Goal: Transaction & Acquisition: Book appointment/travel/reservation

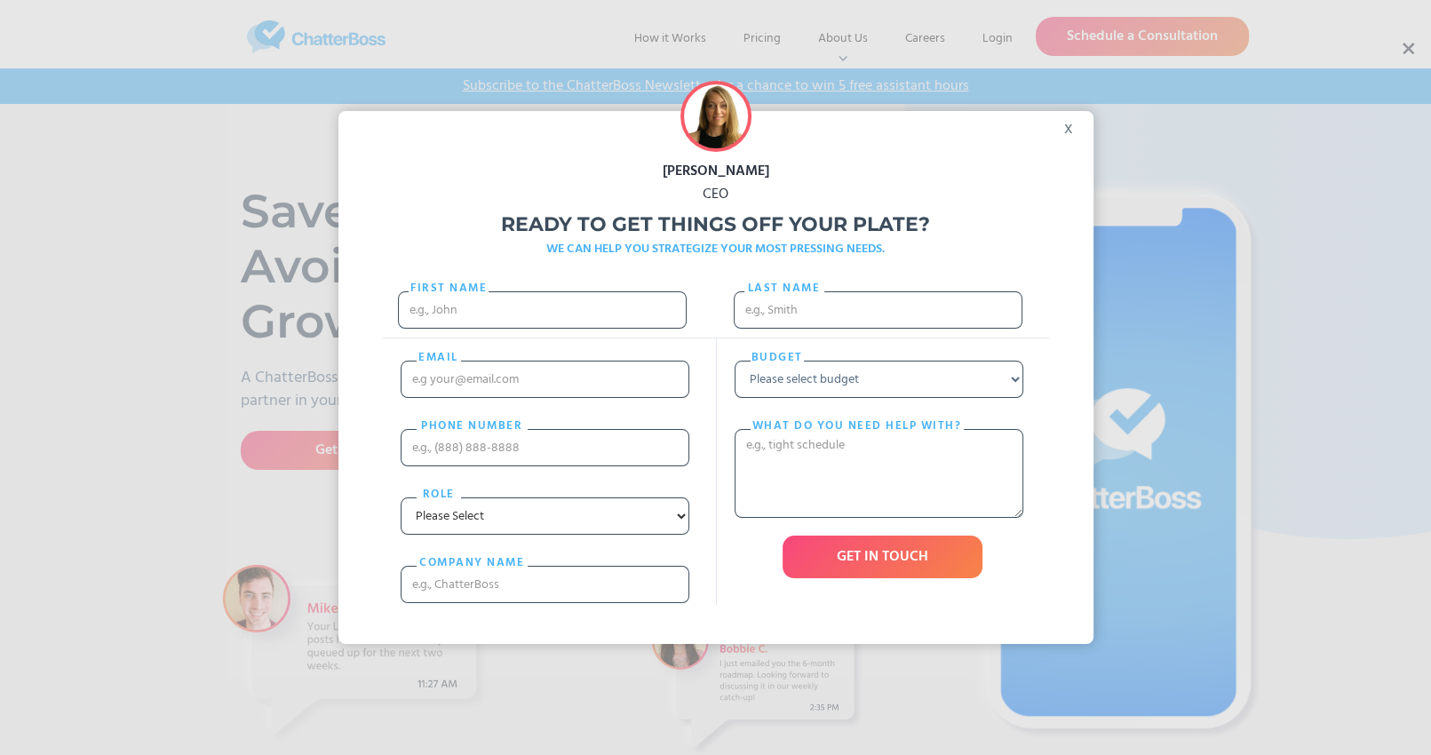
click at [1075, 130] on div "x" at bounding box center [1074, 124] width 40 height 27
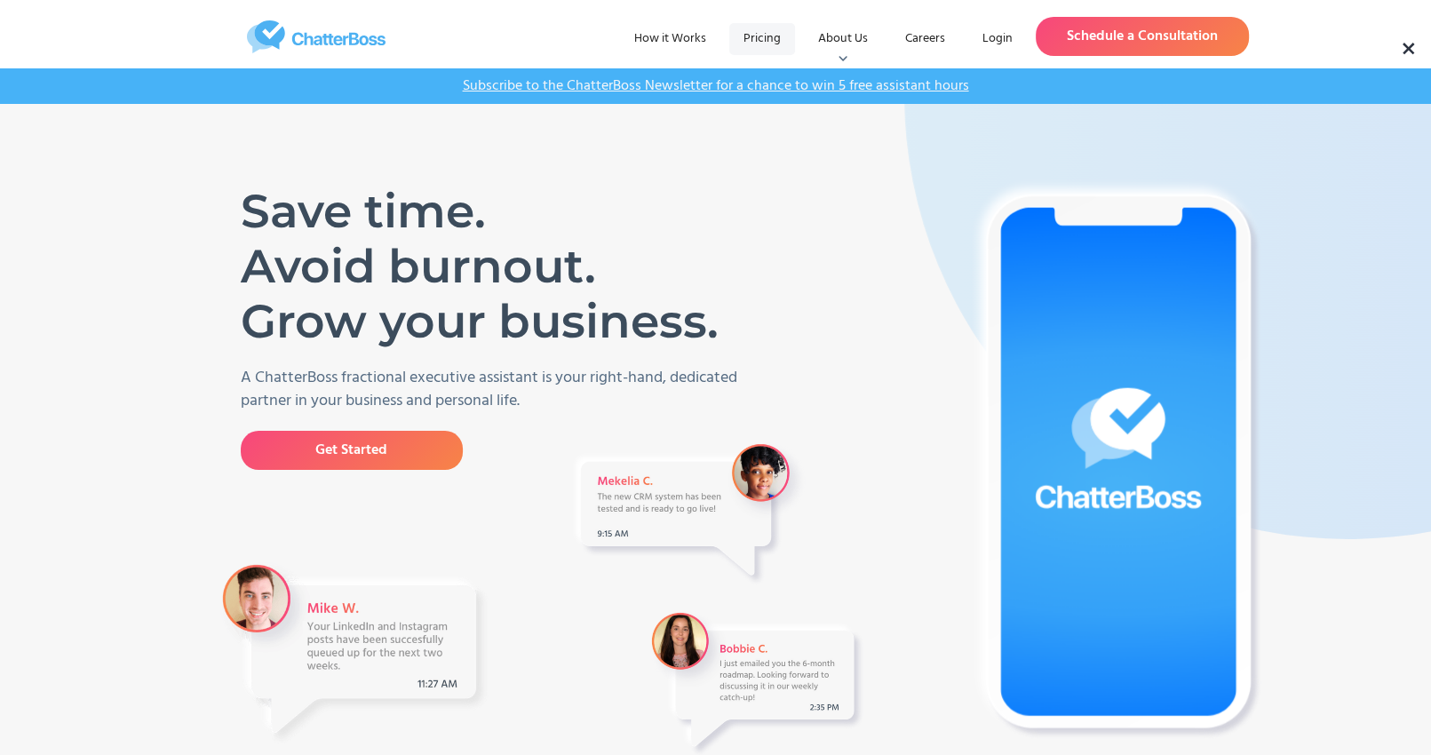
click at [758, 40] on link "Pricing" at bounding box center [762, 39] width 66 height 32
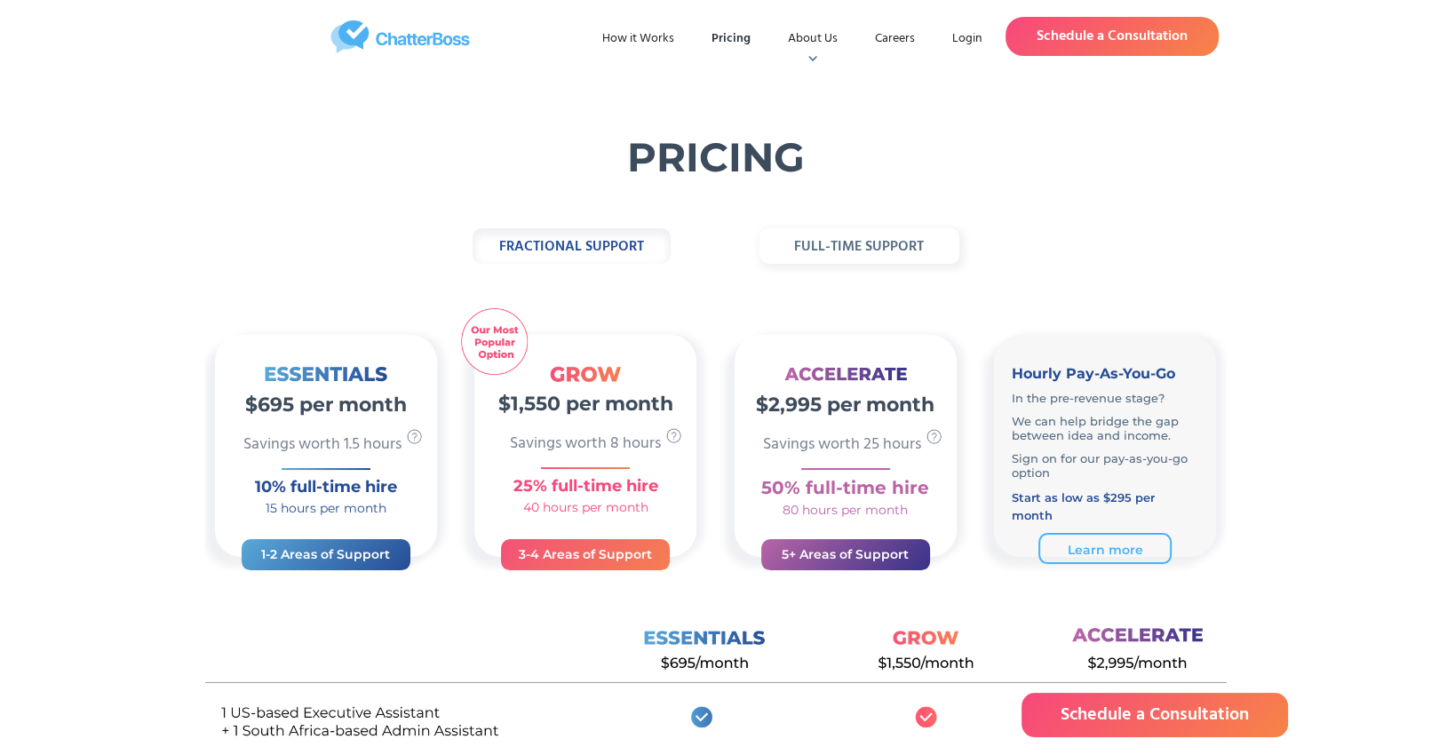
click at [863, 247] on strong "full-time support" at bounding box center [859, 246] width 130 height 23
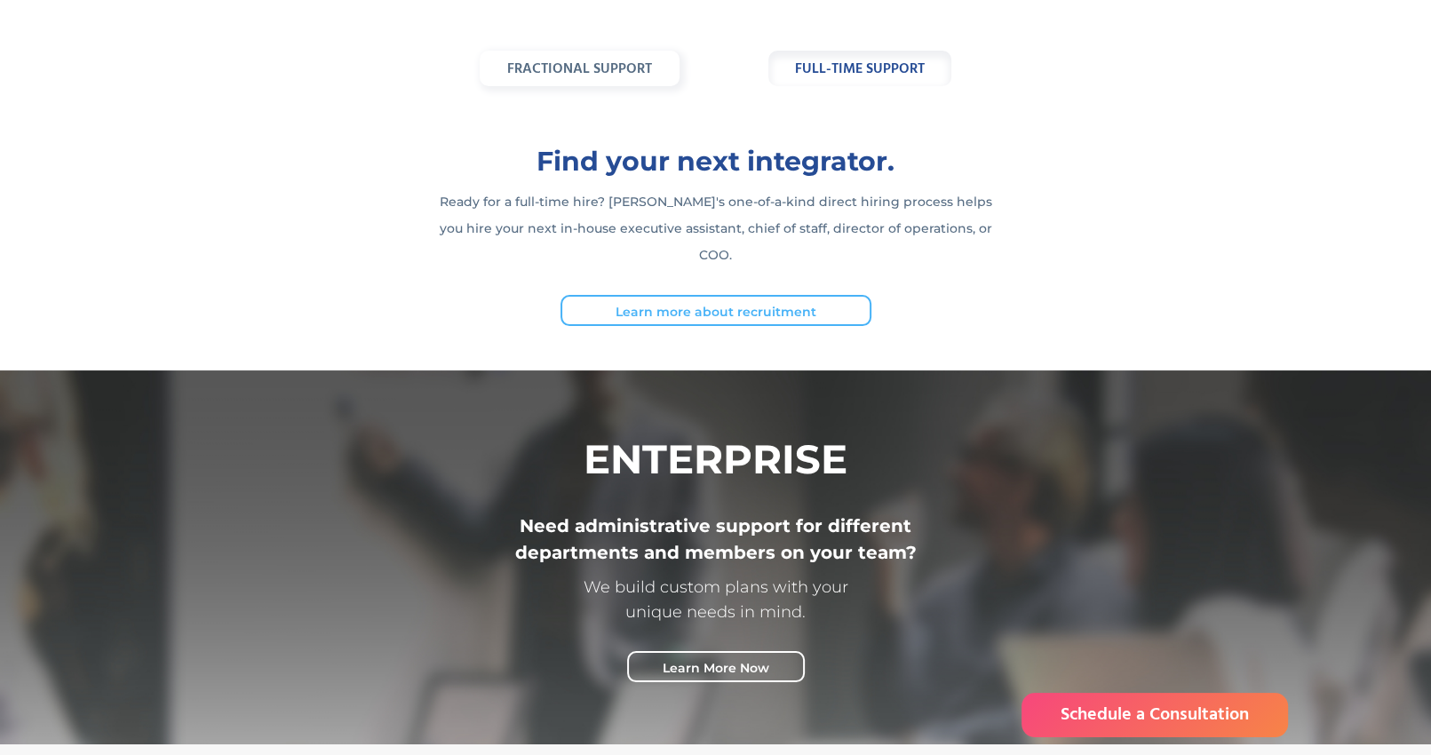
scroll to position [89, 0]
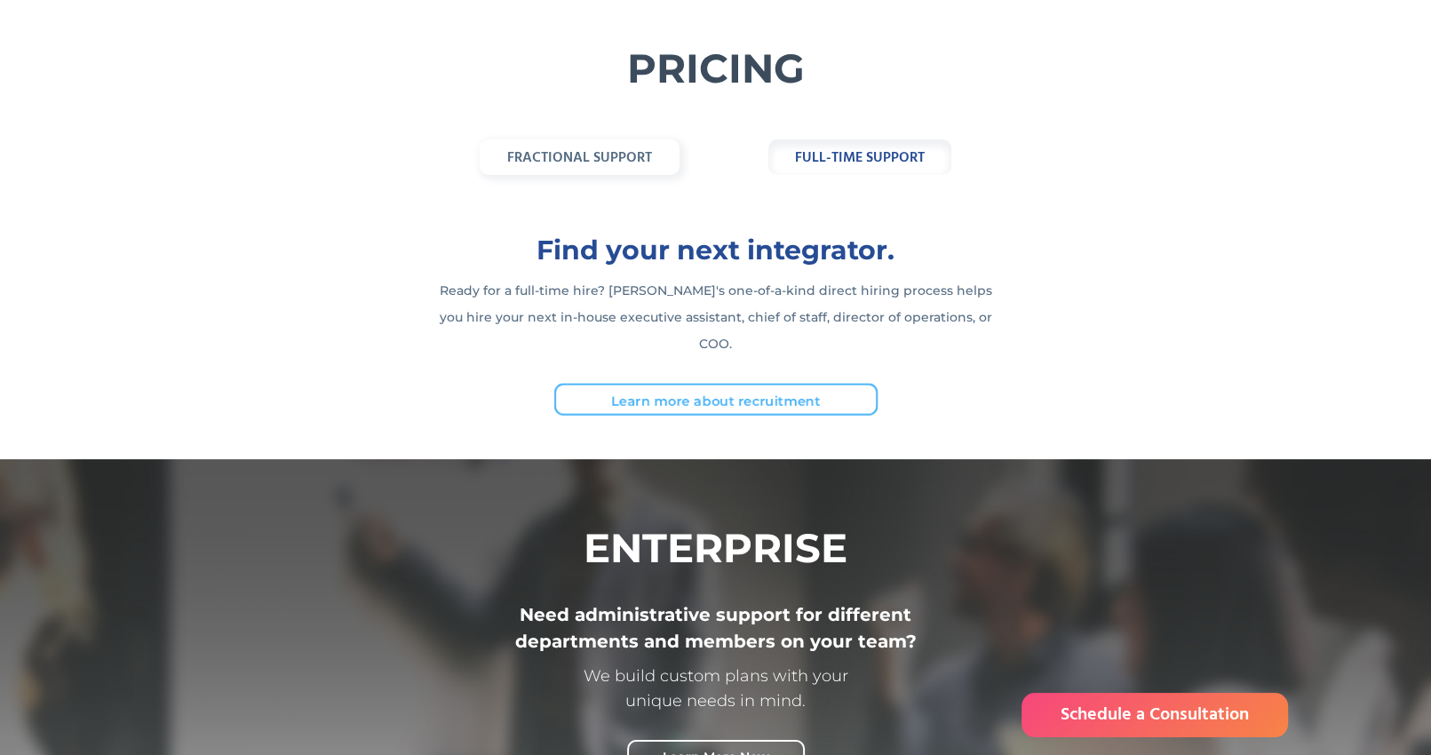
click at [673, 383] on link "Learn more about recruitment" at bounding box center [714, 399] width 323 height 32
click at [640, 161] on strong "fractional support" at bounding box center [579, 158] width 145 height 23
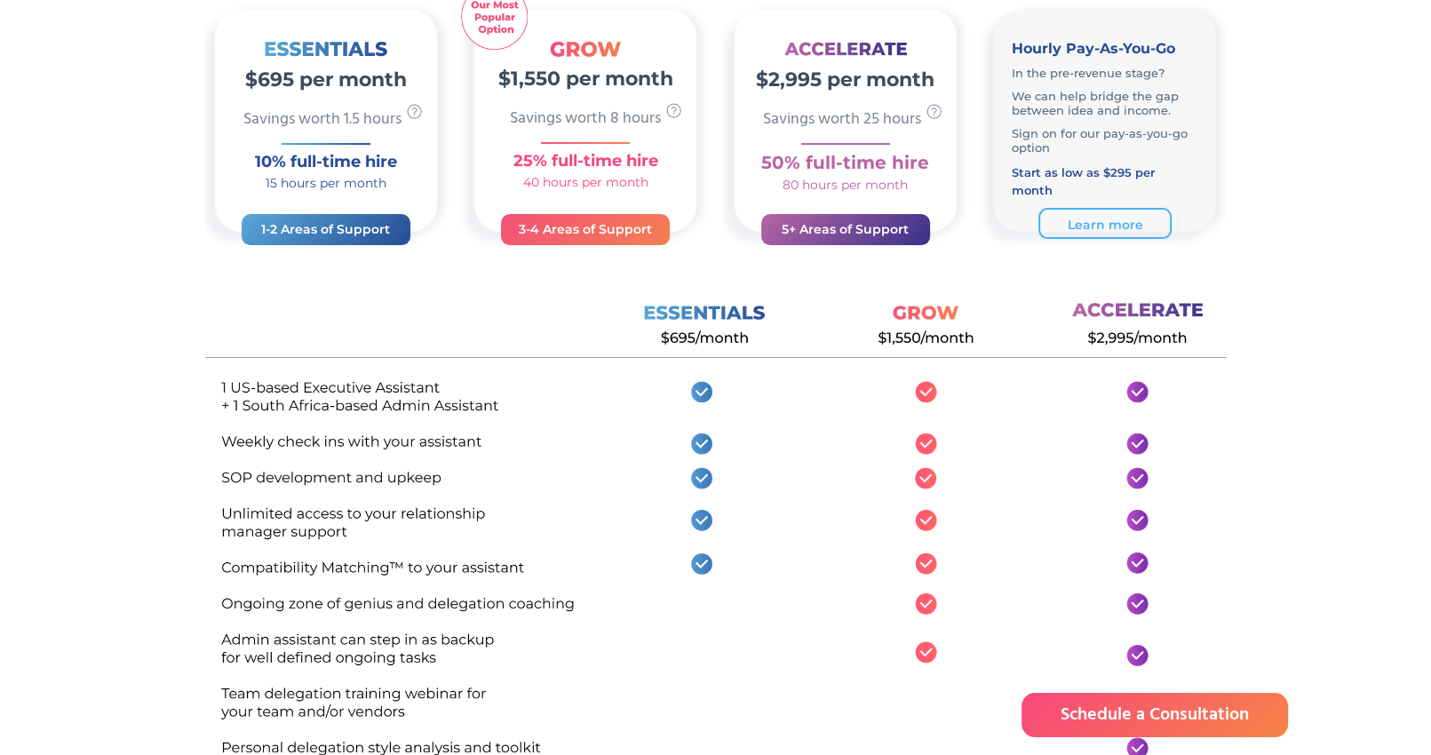
scroll to position [266, 0]
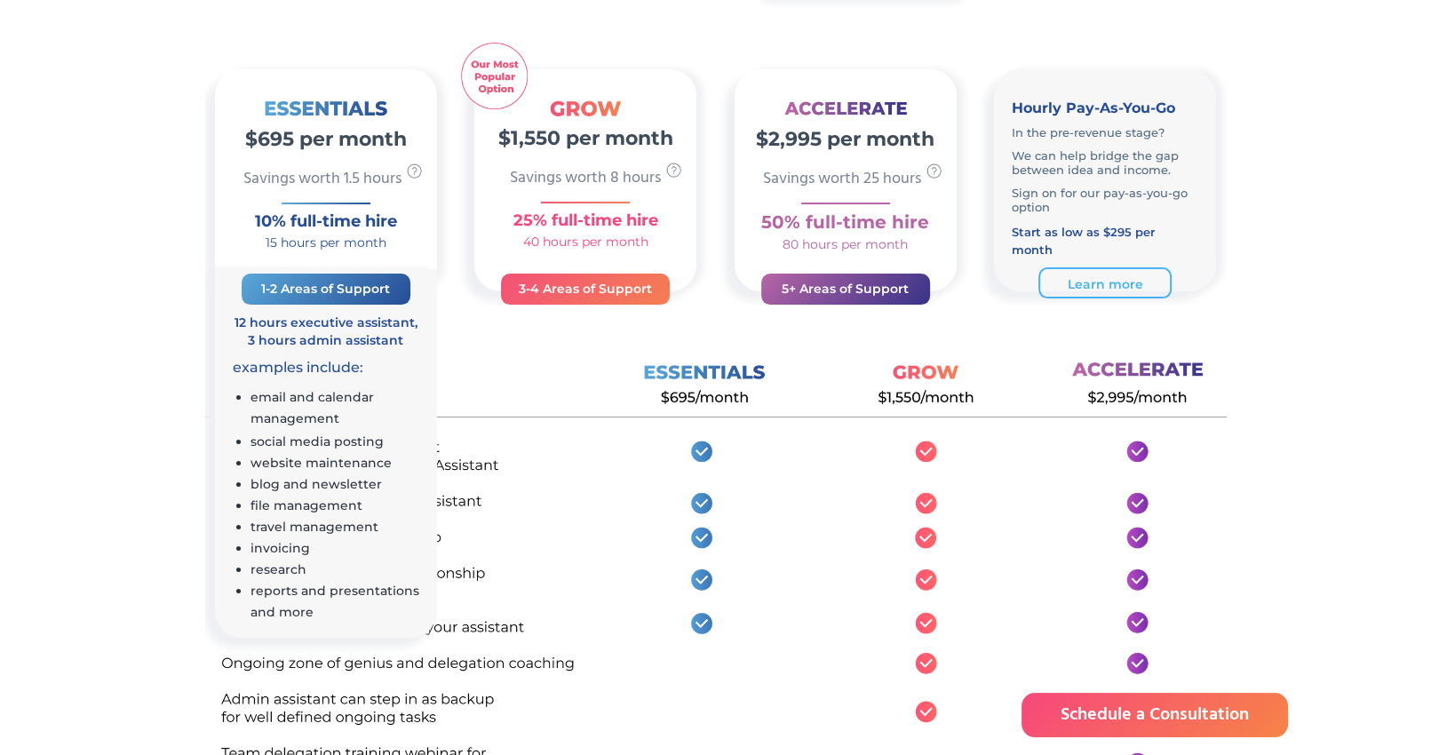
click at [294, 288] on h3 "1-2 Areas of Support" at bounding box center [325, 288] width 133 height 21
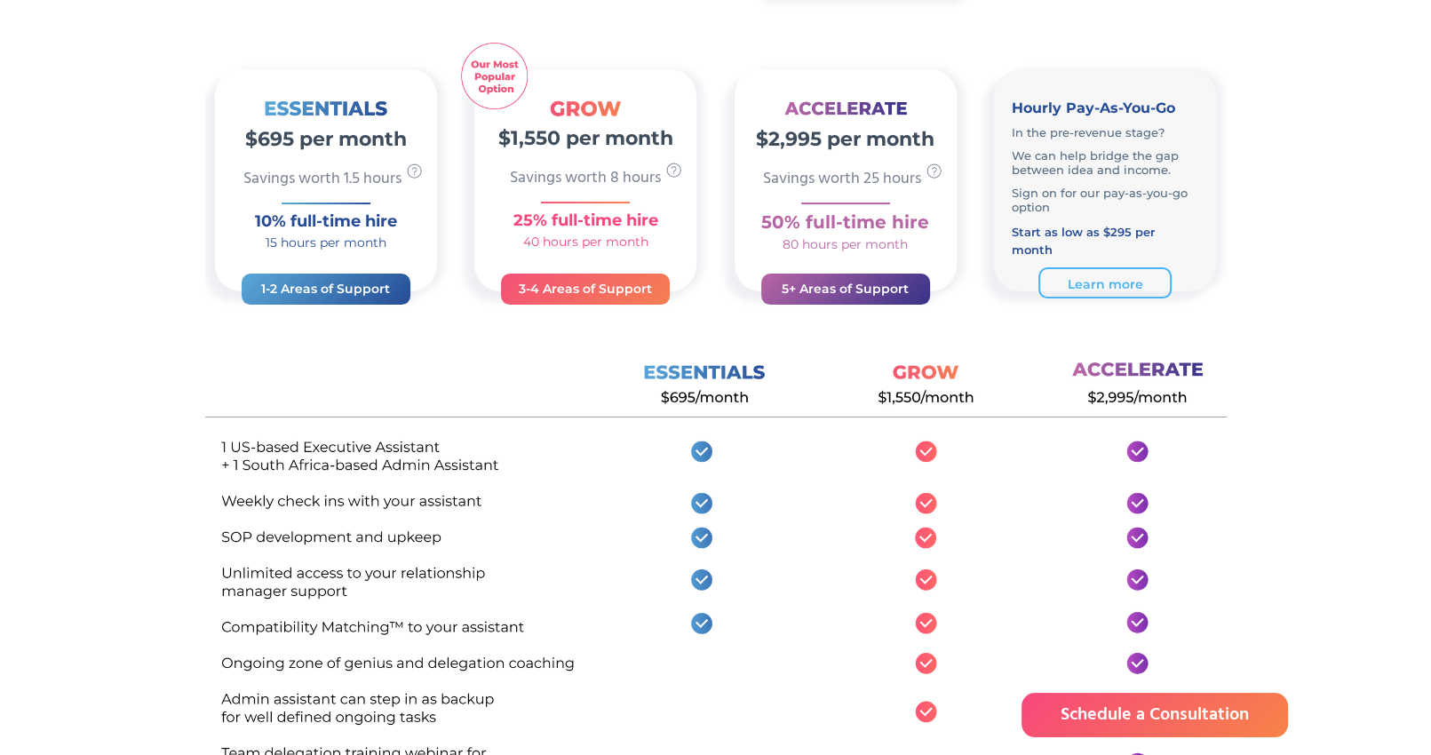
click at [301, 126] on h2 "$695 per month" at bounding box center [326, 134] width 222 height 37
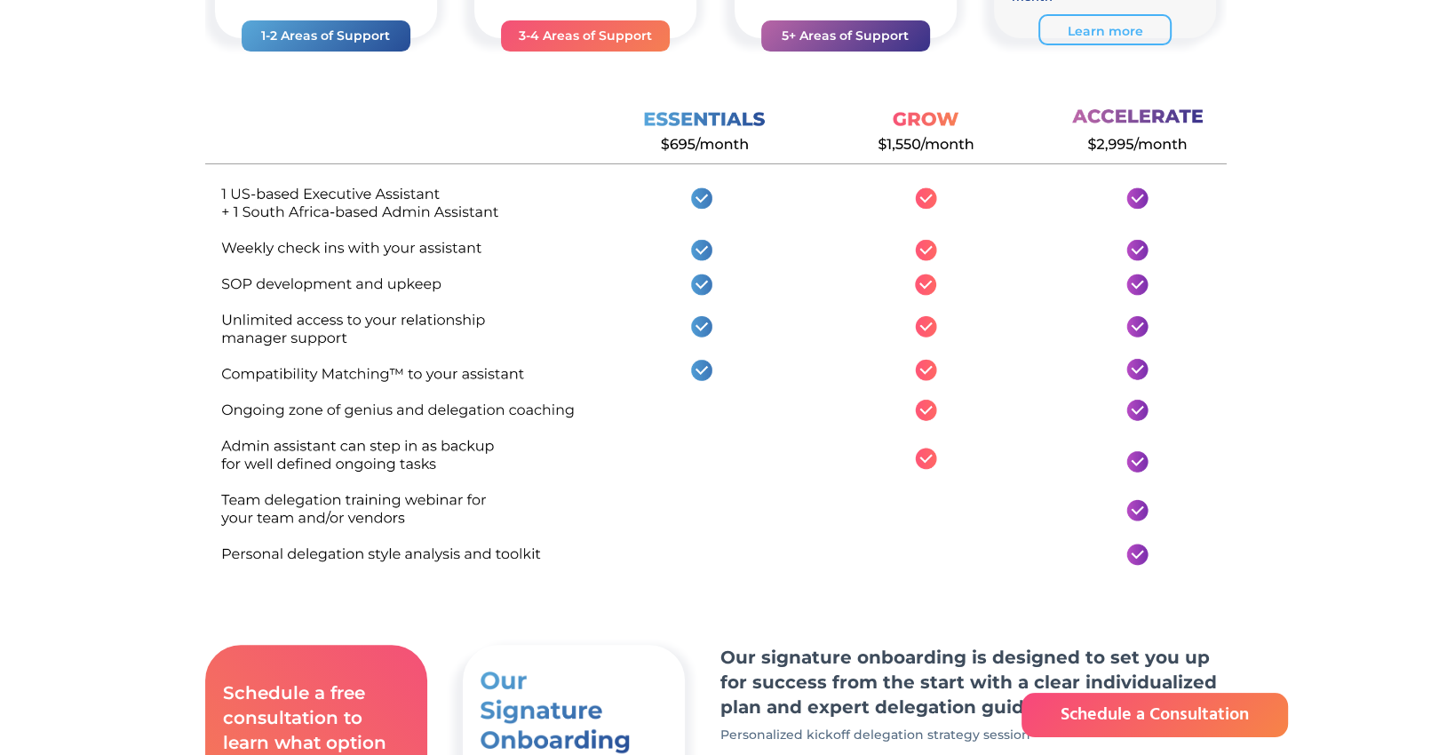
scroll to position [799, 0]
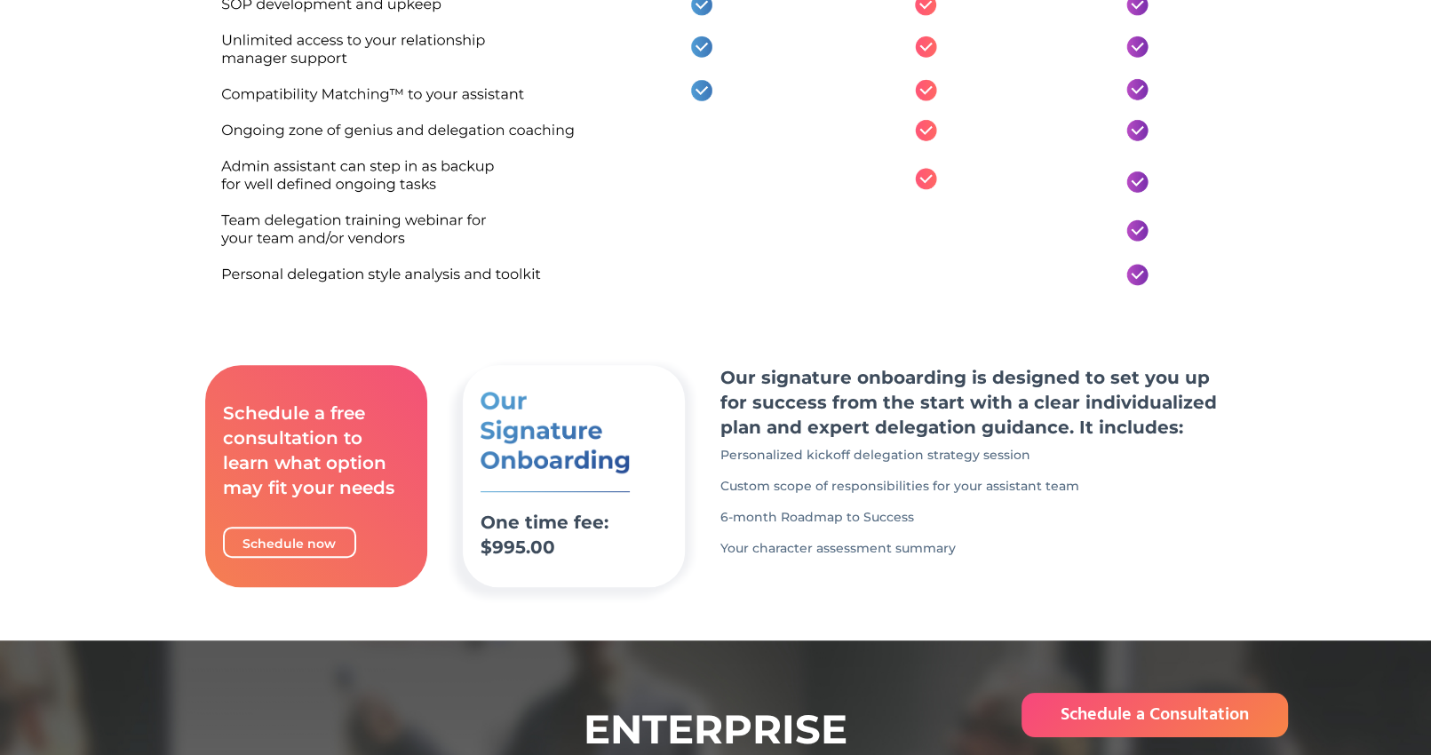
click at [346, 426] on h3 "Schedule a free consultation to learn what option may fit your needs" at bounding box center [316, 450] width 187 height 99
click at [290, 539] on link "Schedule now" at bounding box center [289, 541] width 135 height 37
